Goal: Task Accomplishment & Management: Manage account settings

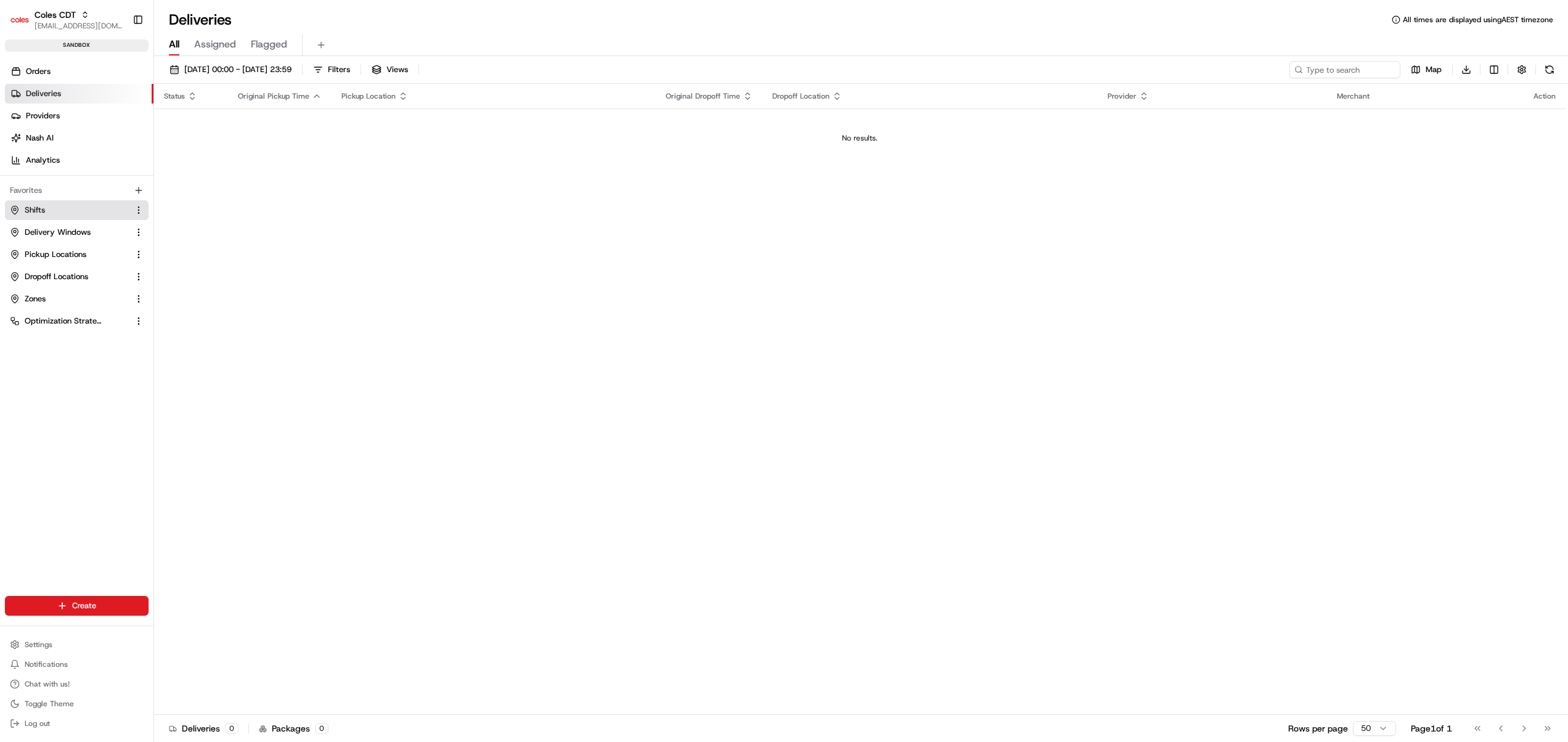
click at [62, 207] on link "Shifts" at bounding box center [69, 210] width 119 height 11
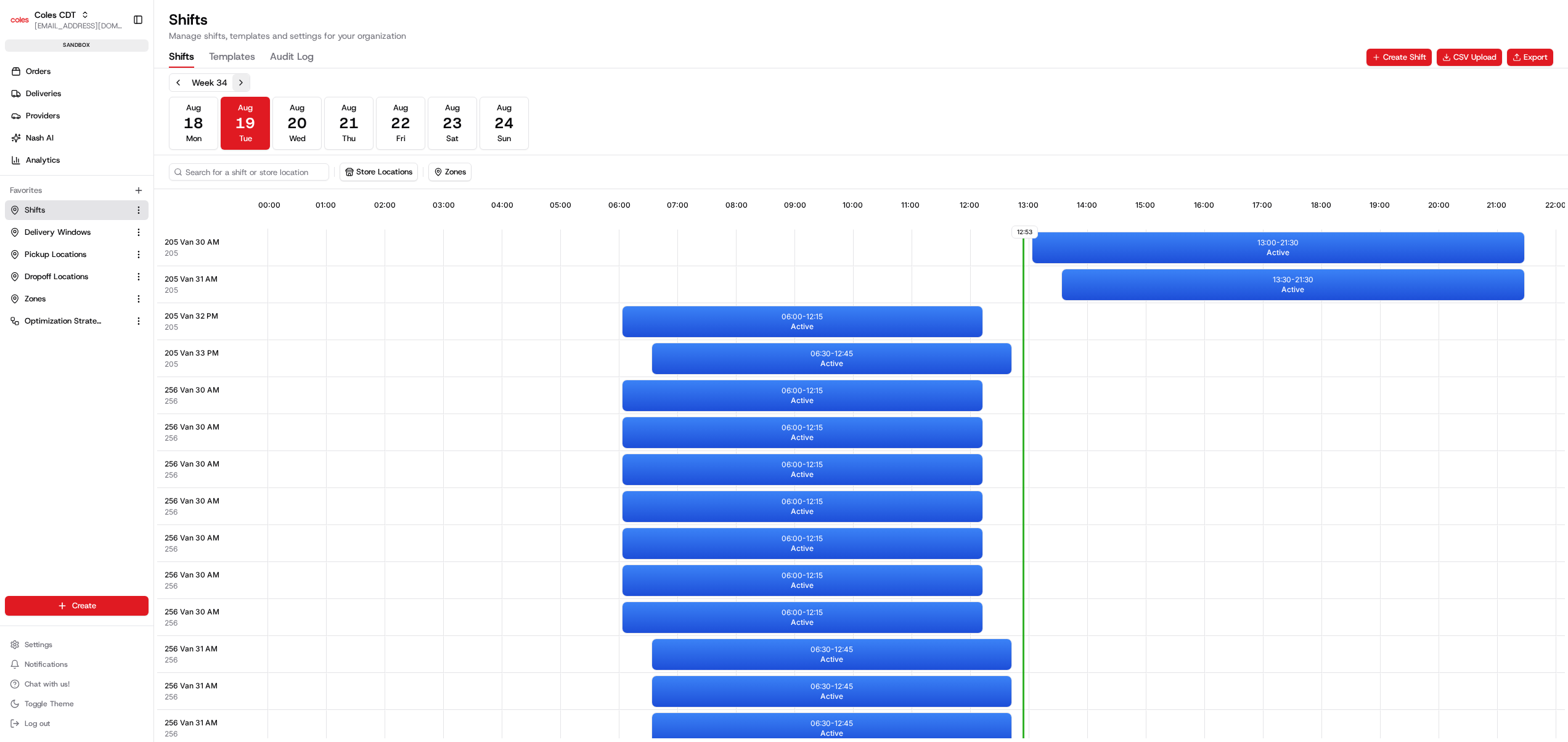
click at [248, 83] on button "Next week" at bounding box center [241, 83] width 17 height 17
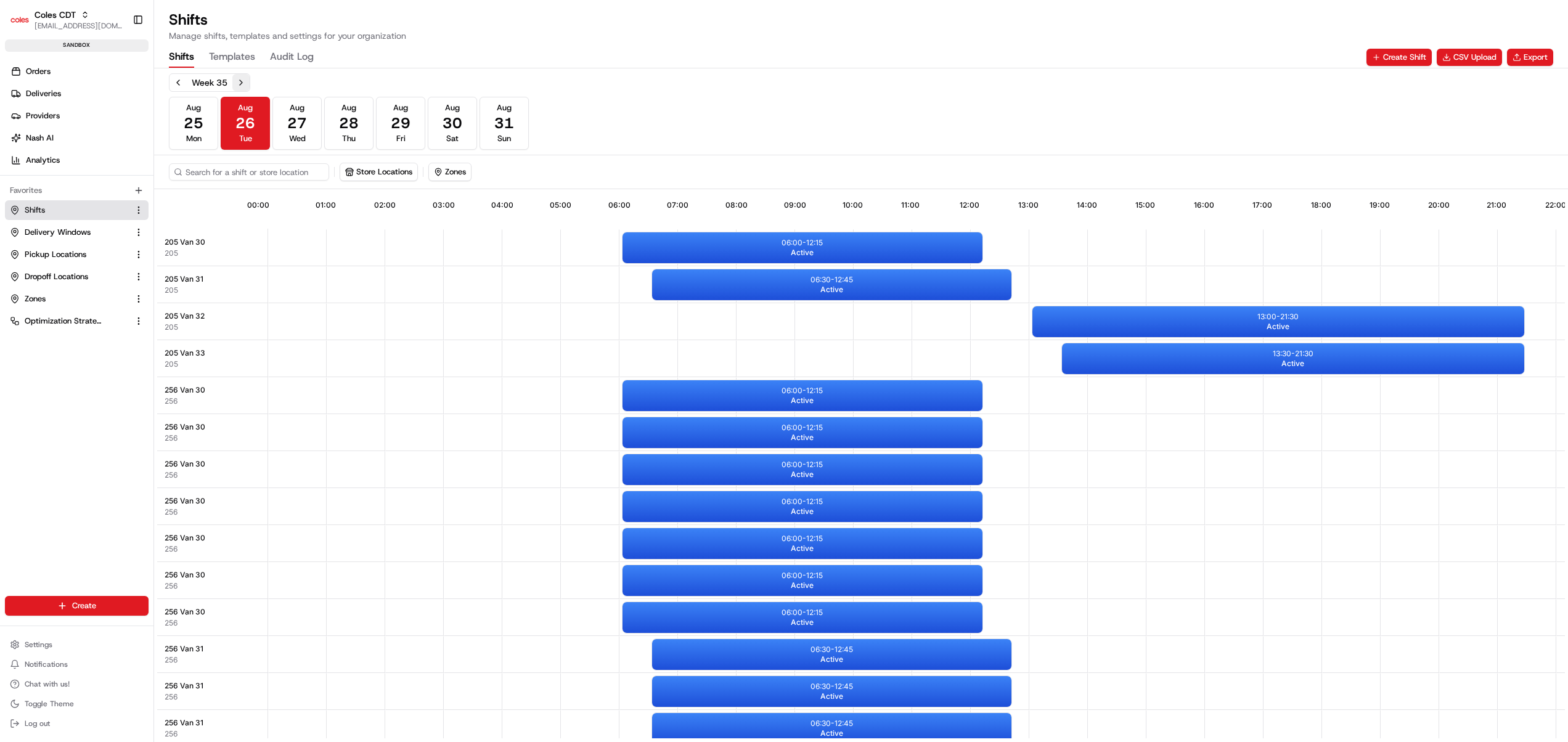
click at [246, 77] on button "Next week" at bounding box center [241, 83] width 17 height 17
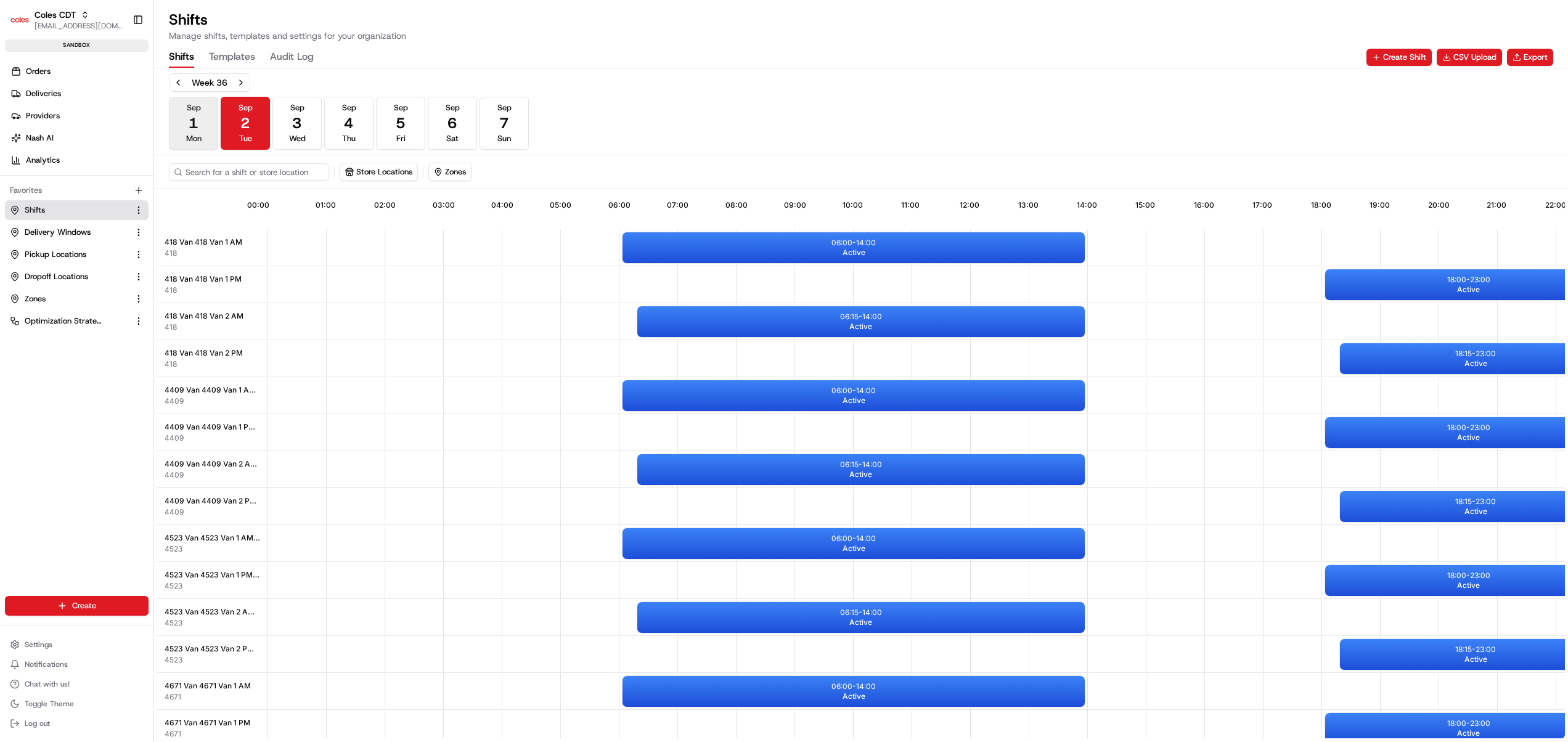
click at [208, 122] on button "[DATE] Mon" at bounding box center [193, 123] width 49 height 53
